Goal: Navigation & Orientation: Find specific page/section

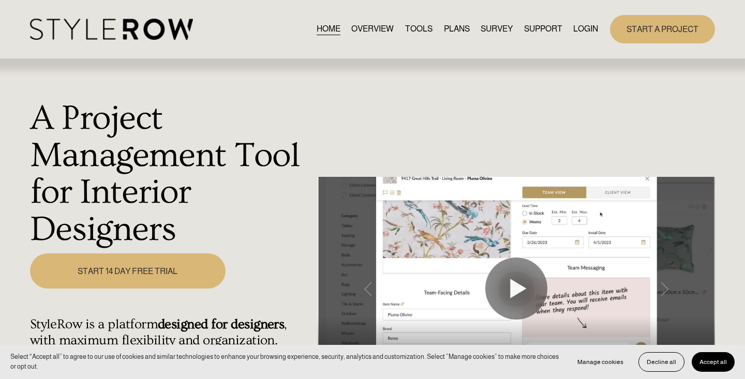
click at [592, 29] on link "LOGIN" at bounding box center [585, 29] width 25 height 14
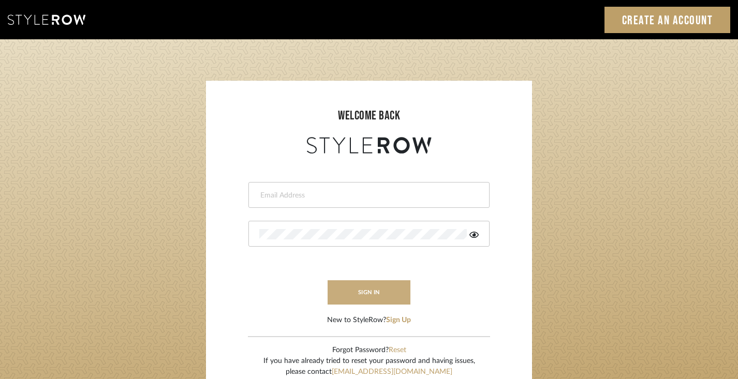
type input "[PERSON_NAME][EMAIL_ADDRESS][DOMAIN_NAME]"
click at [374, 297] on button "sign in" at bounding box center [369, 292] width 83 height 24
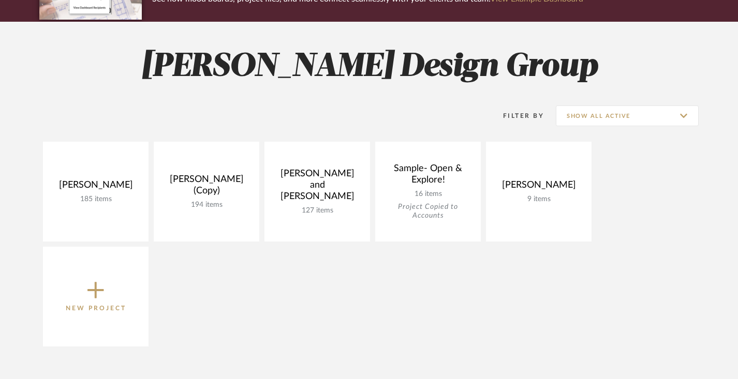
scroll to position [116, 0]
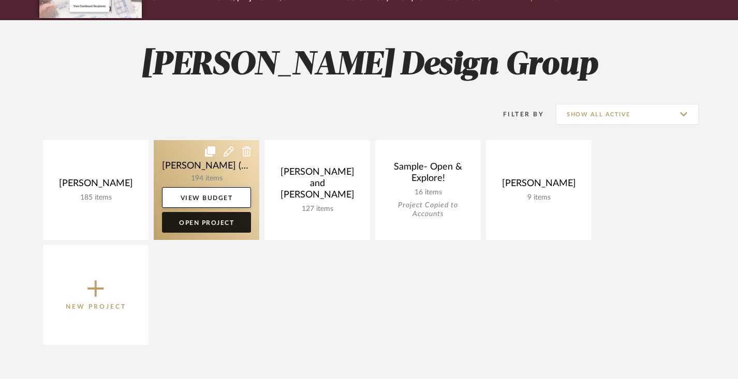
click at [205, 220] on link "Open Project" at bounding box center [206, 222] width 89 height 21
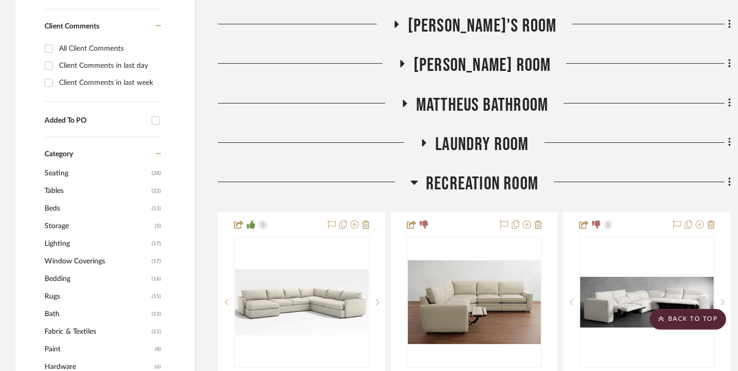
scroll to position [826, 0]
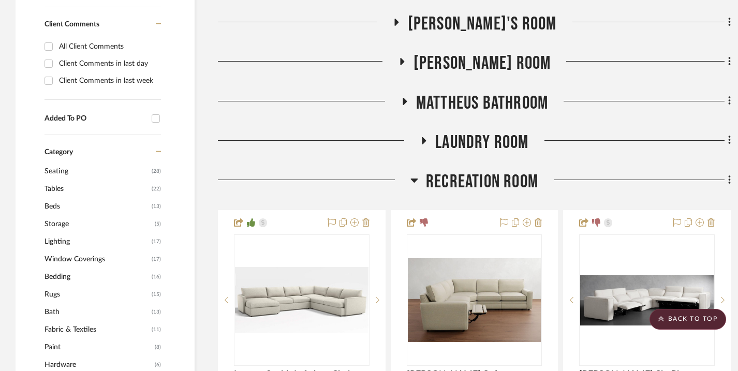
click at [415, 181] on icon at bounding box center [414, 181] width 7 height 4
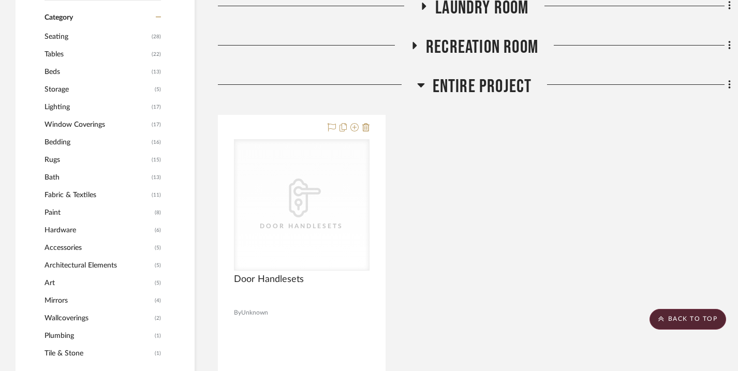
scroll to position [951, 0]
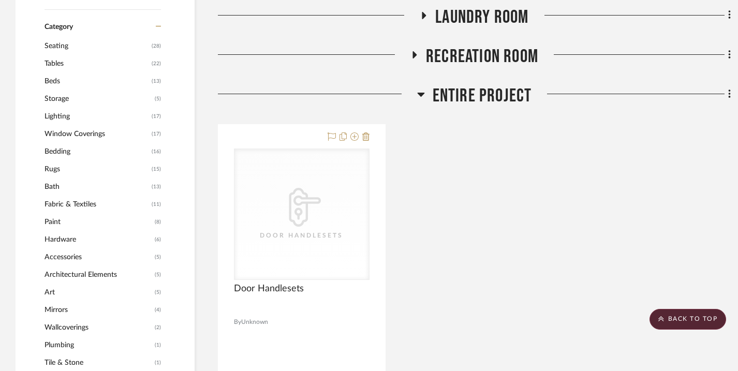
click at [420, 94] on icon at bounding box center [420, 95] width 7 height 4
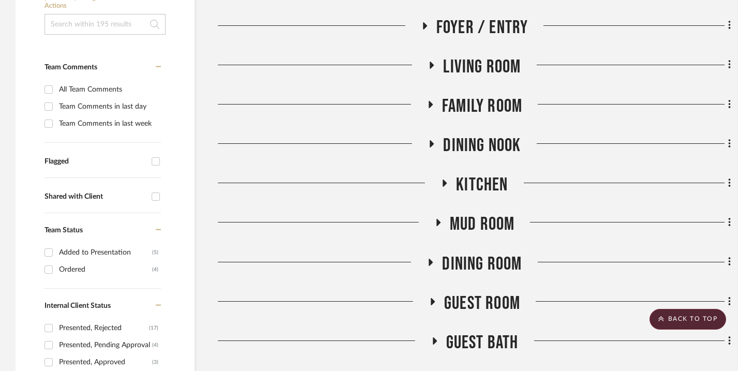
scroll to position [270, 0]
click at [470, 181] on span "Kitchen" at bounding box center [482, 185] width 52 height 22
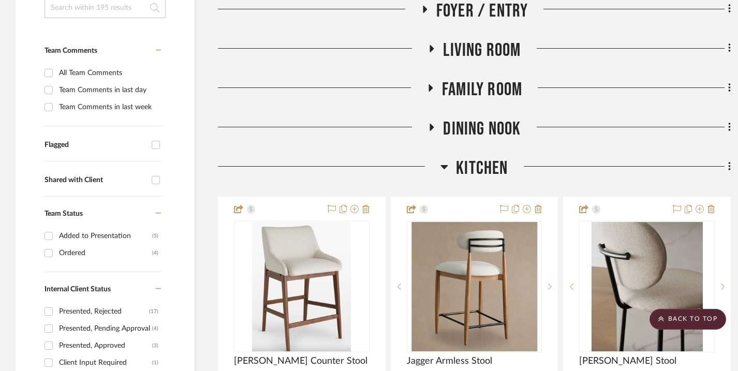
scroll to position [0, 0]
